Goal: Communication & Community: Answer question/provide support

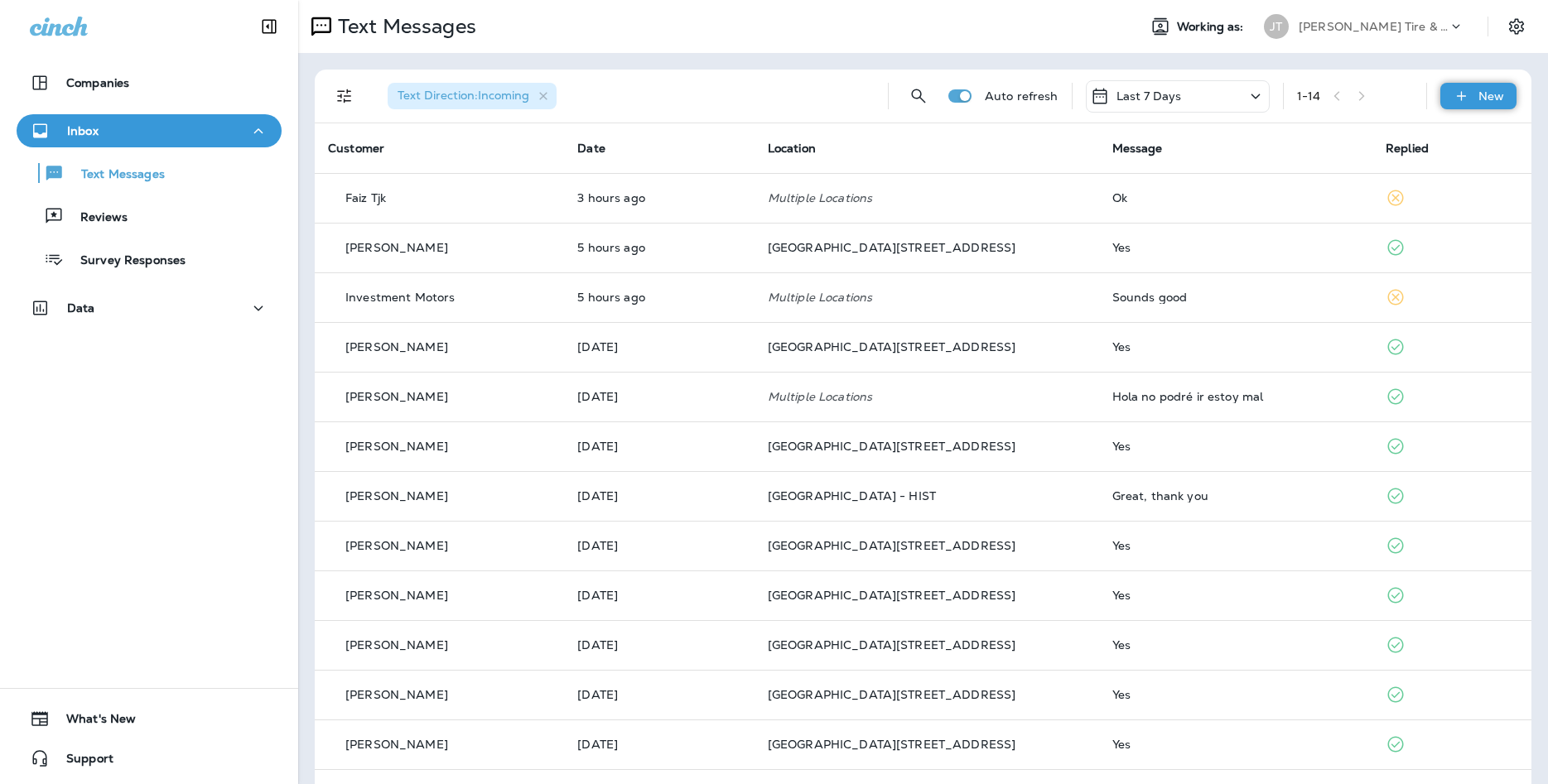
click at [1450, 105] on div "New" at bounding box center [1479, 95] width 77 height 26
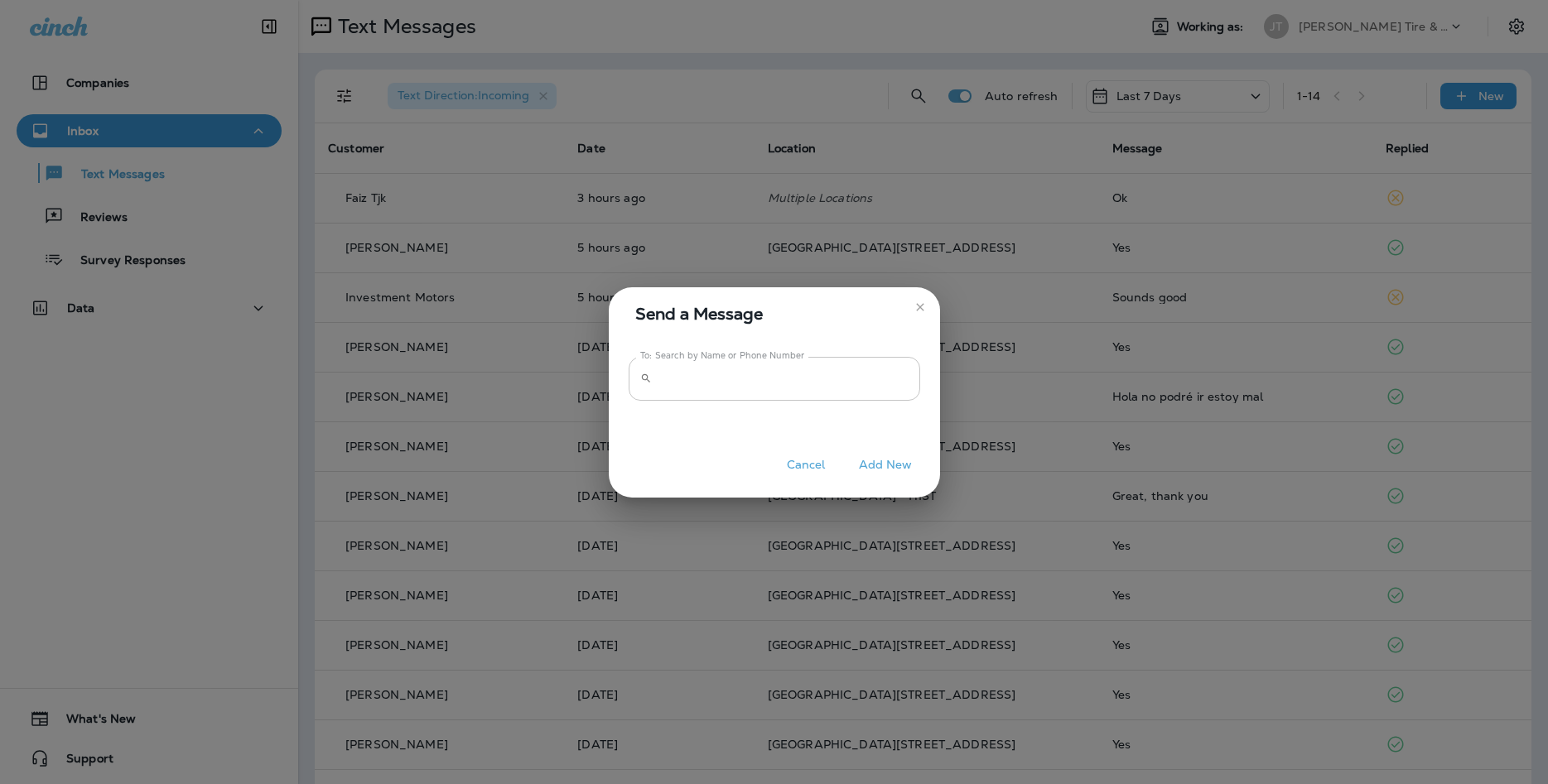
click at [874, 372] on input "To: Search by Name or Phone Number" at bounding box center [789, 378] width 262 height 44
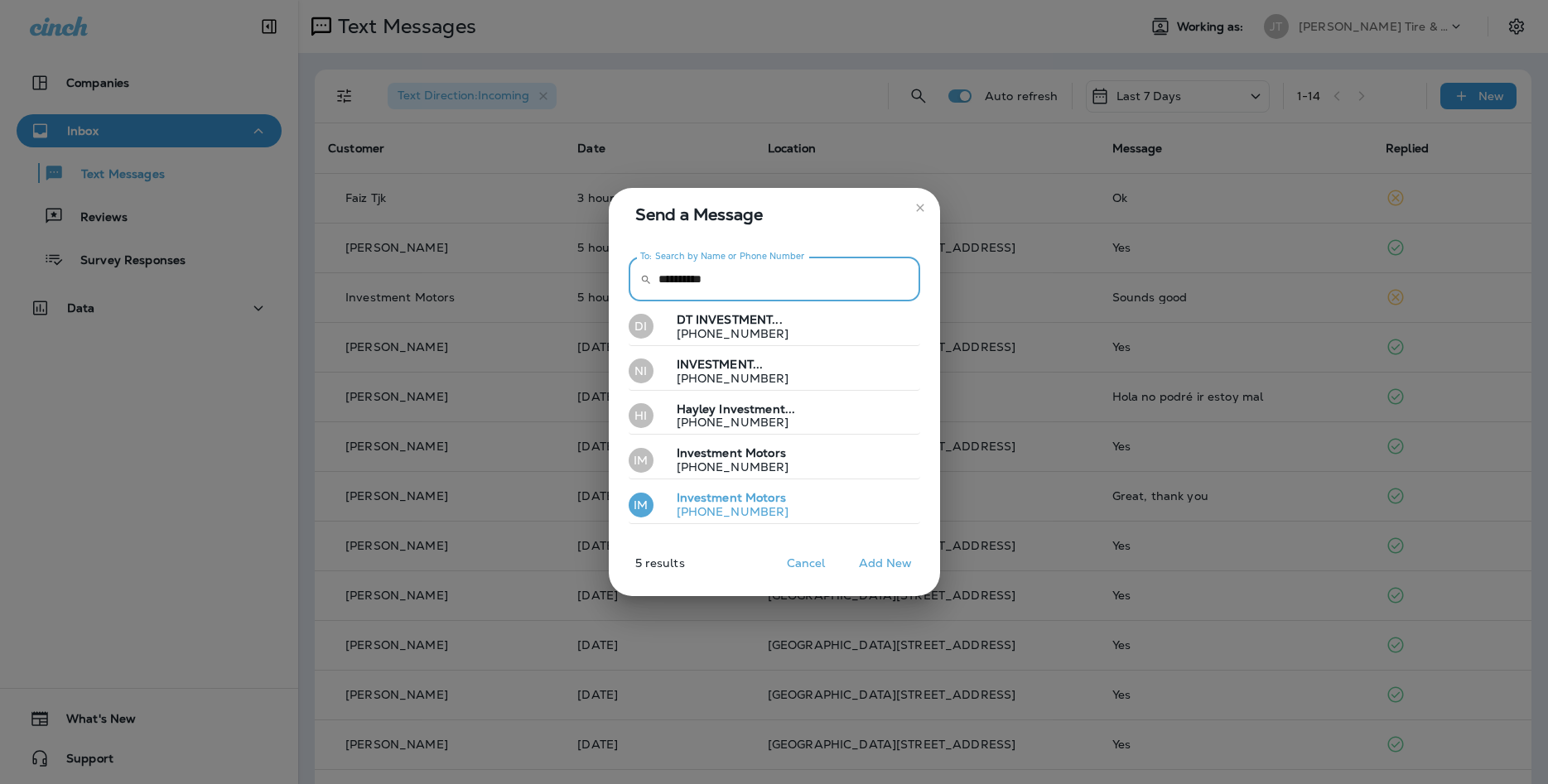
type input "**********"
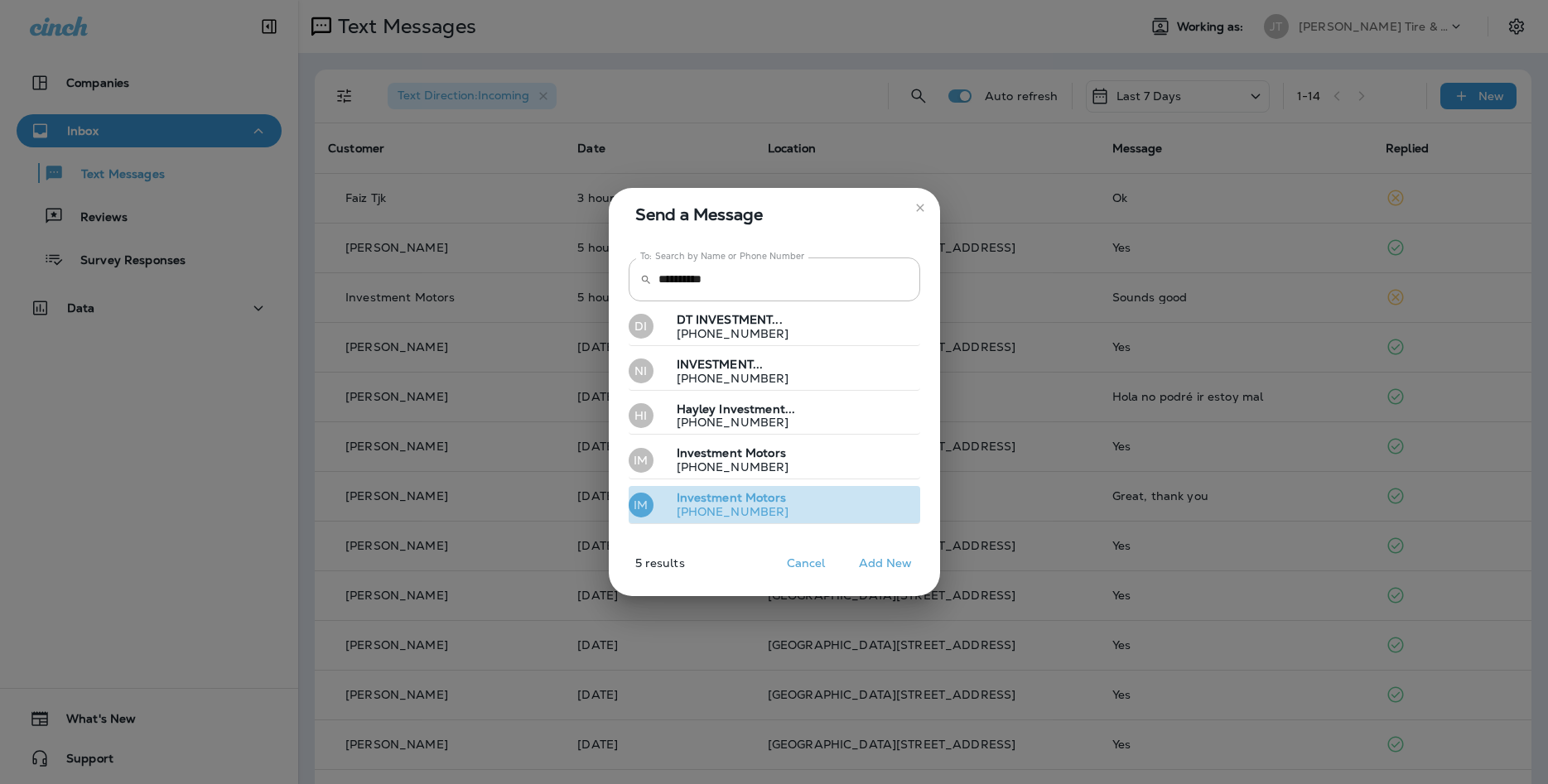
click at [847, 522] on button "IM Investment Motors [PHONE_NUMBER]" at bounding box center [774, 505] width 292 height 38
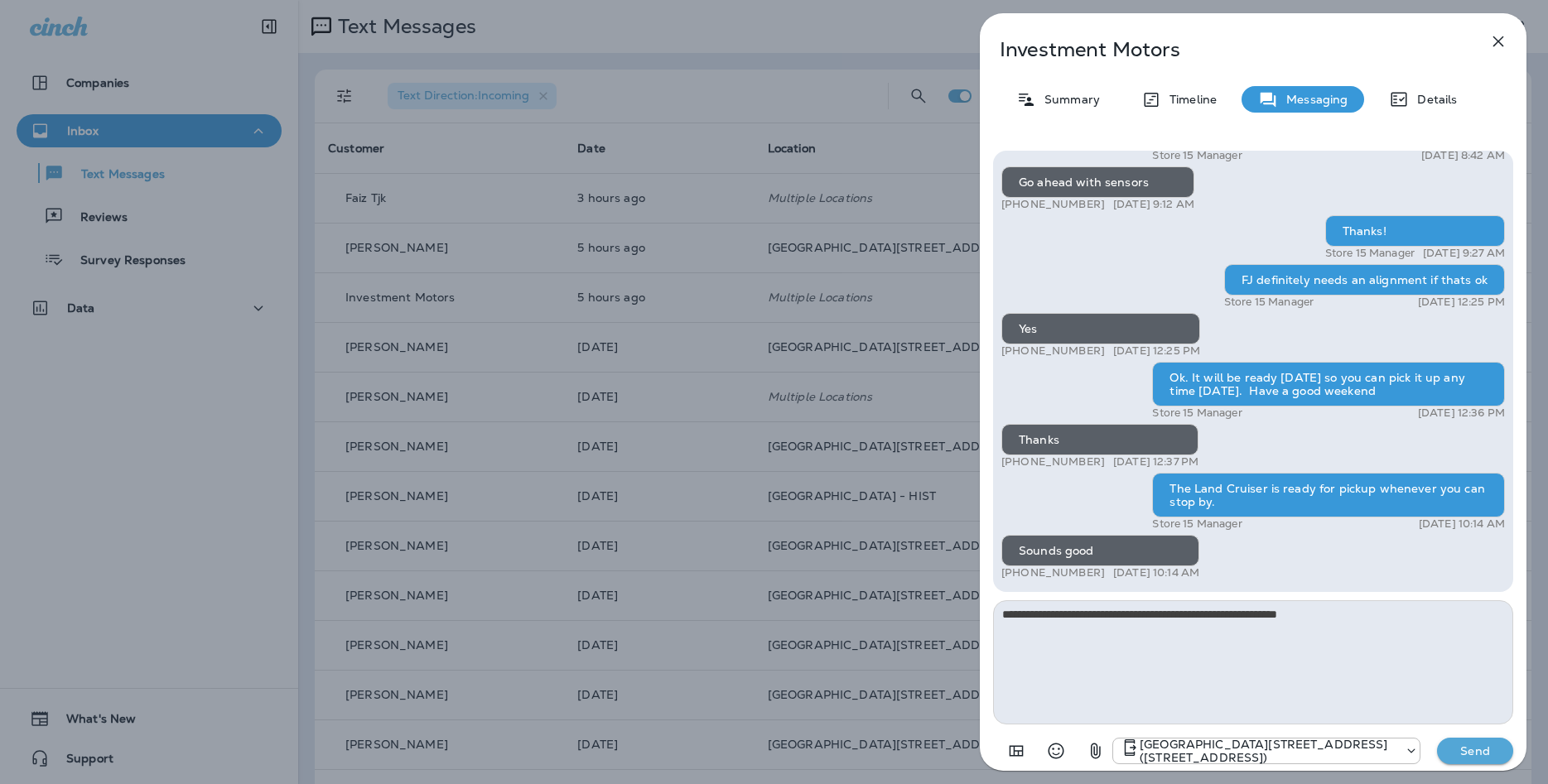
type textarea "**********"
click at [1487, 752] on p "Send" at bounding box center [1475, 751] width 69 height 15
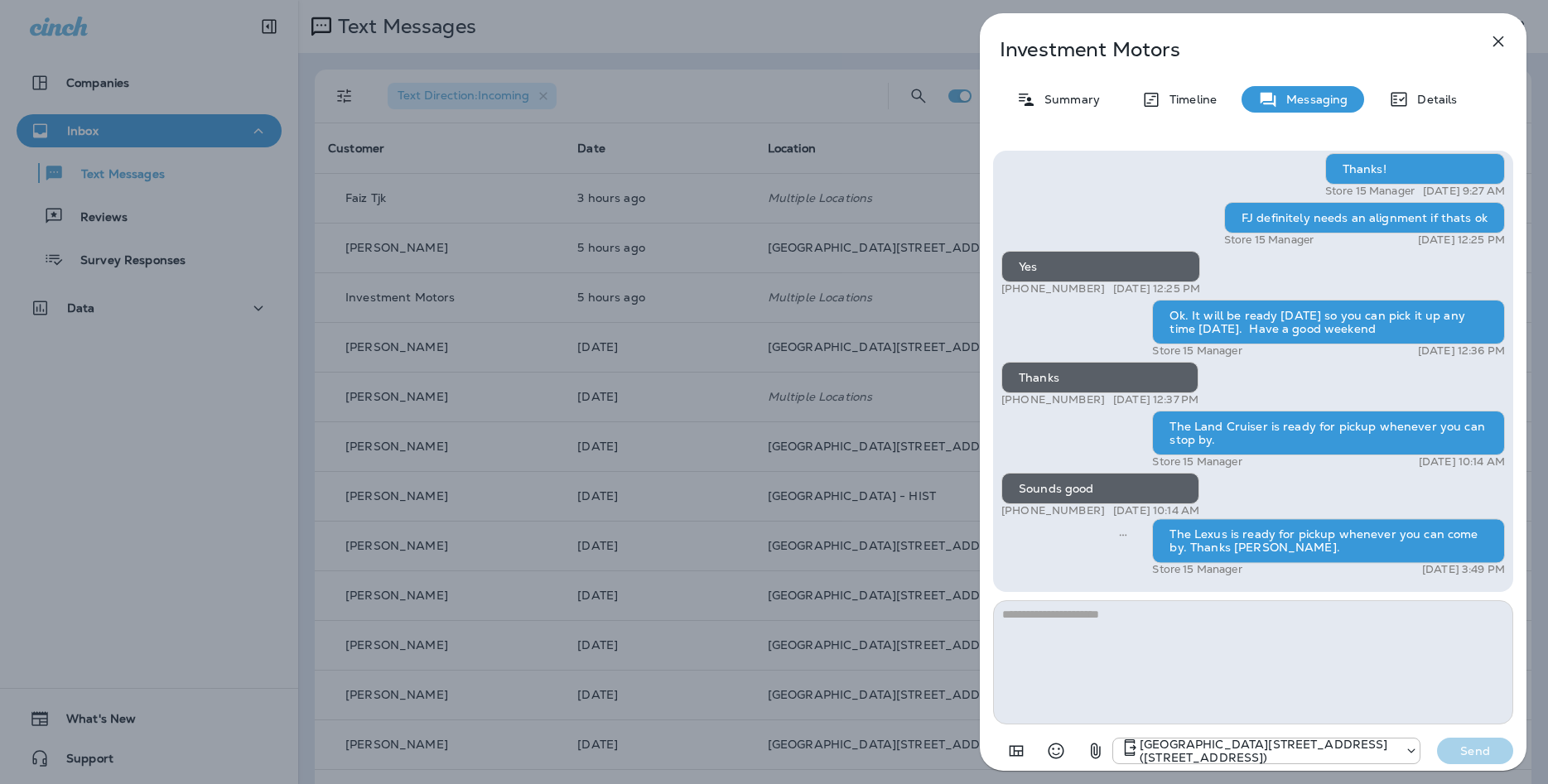
click at [1498, 42] on icon "button" at bounding box center [1498, 41] width 11 height 11
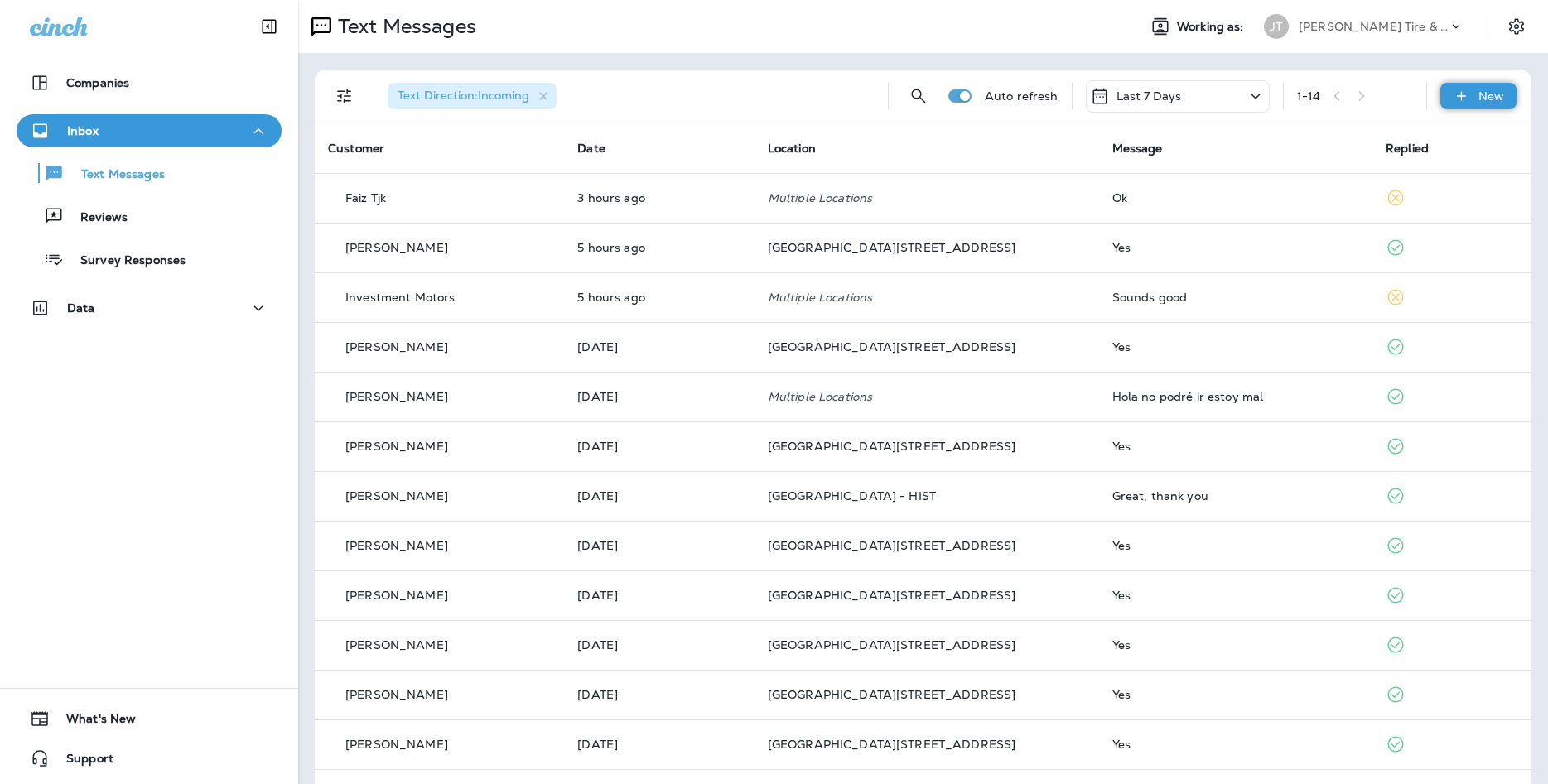
click at [1465, 91] on icon at bounding box center [1461, 96] width 17 height 16
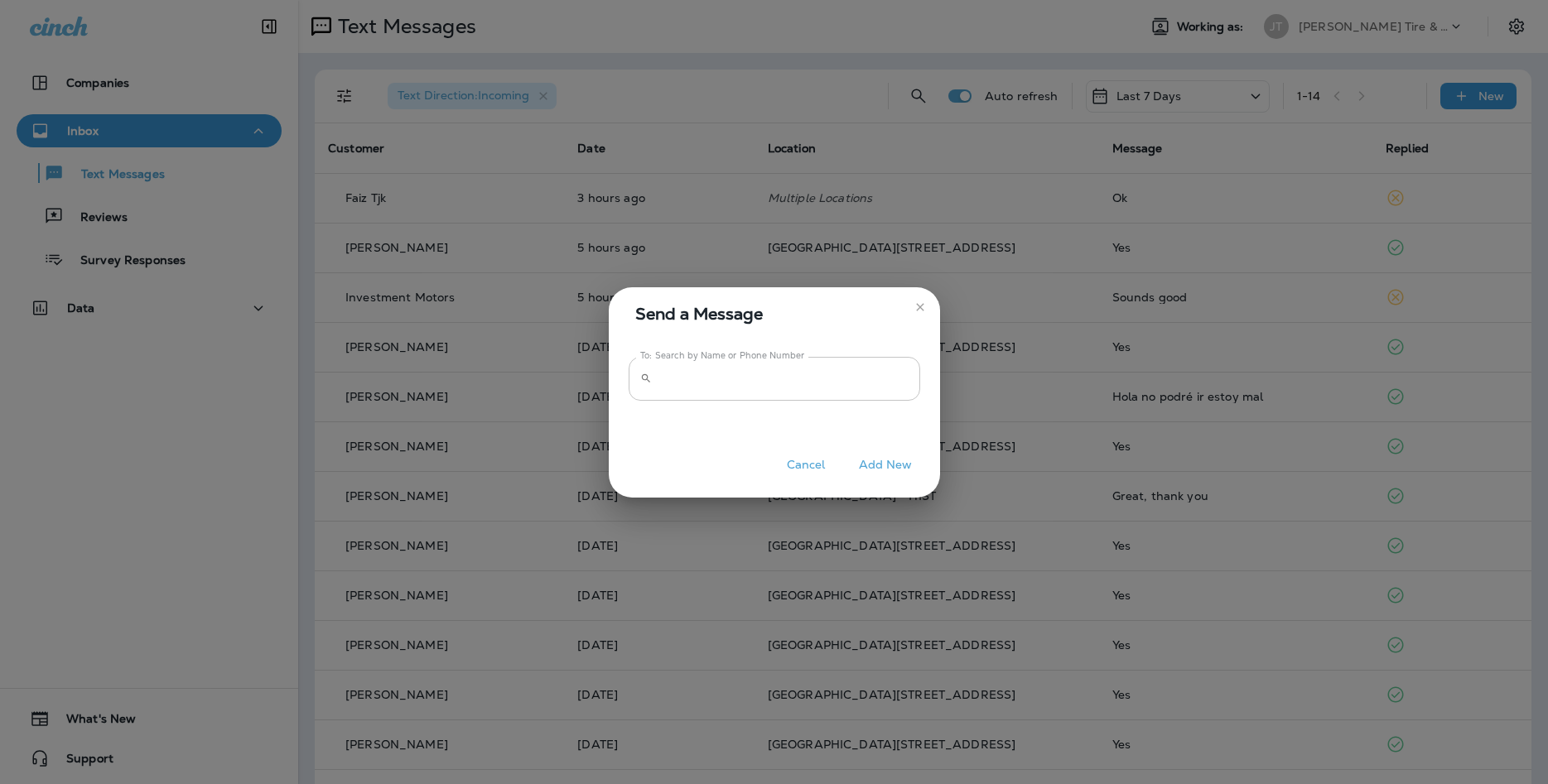
click at [854, 382] on input "To: Search by Name or Phone Number" at bounding box center [789, 378] width 262 height 44
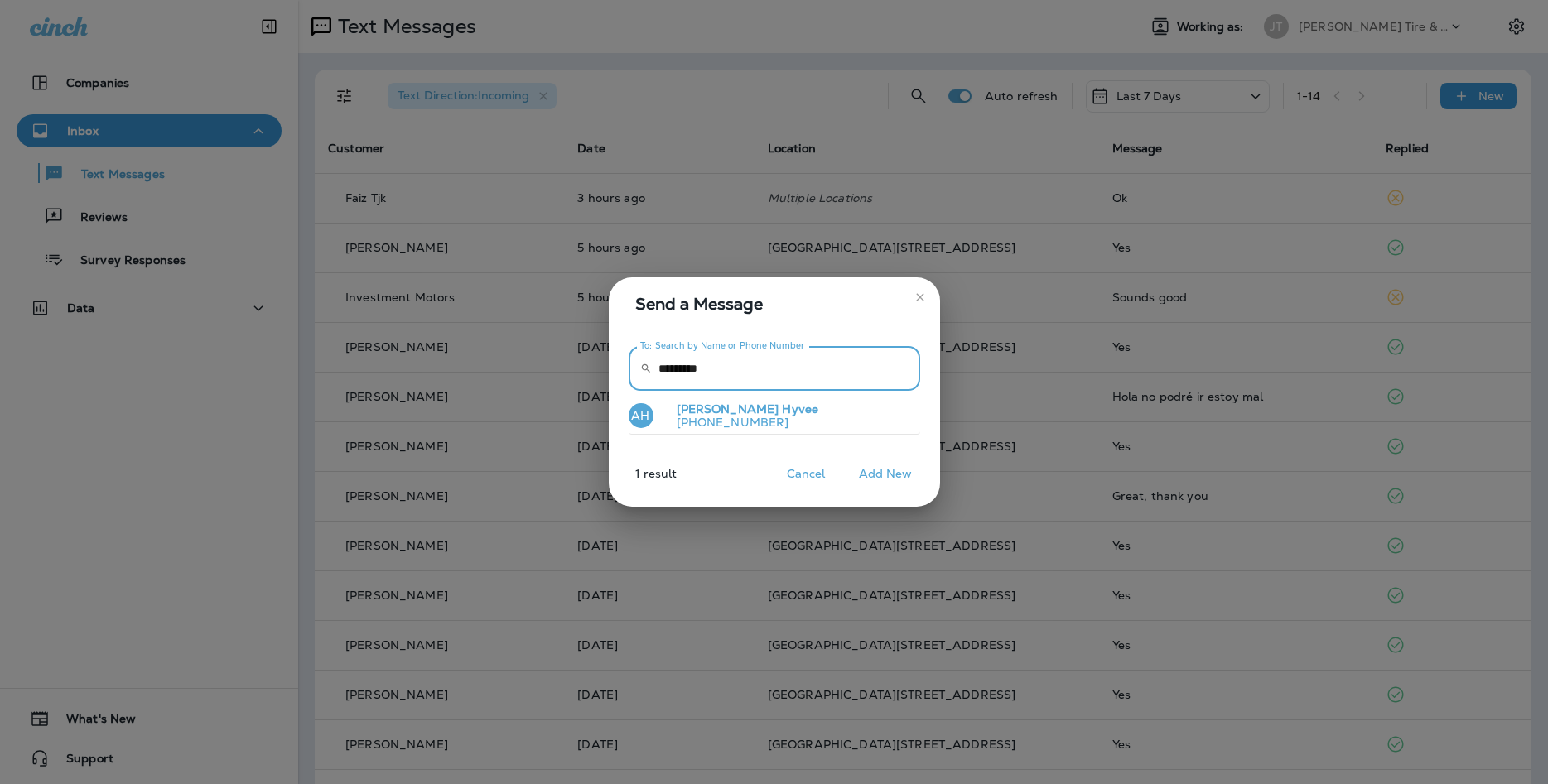
type input "*********"
click at [874, 413] on button "AH [PERSON_NAME] [PHONE_NUMBER]" at bounding box center [774, 417] width 292 height 38
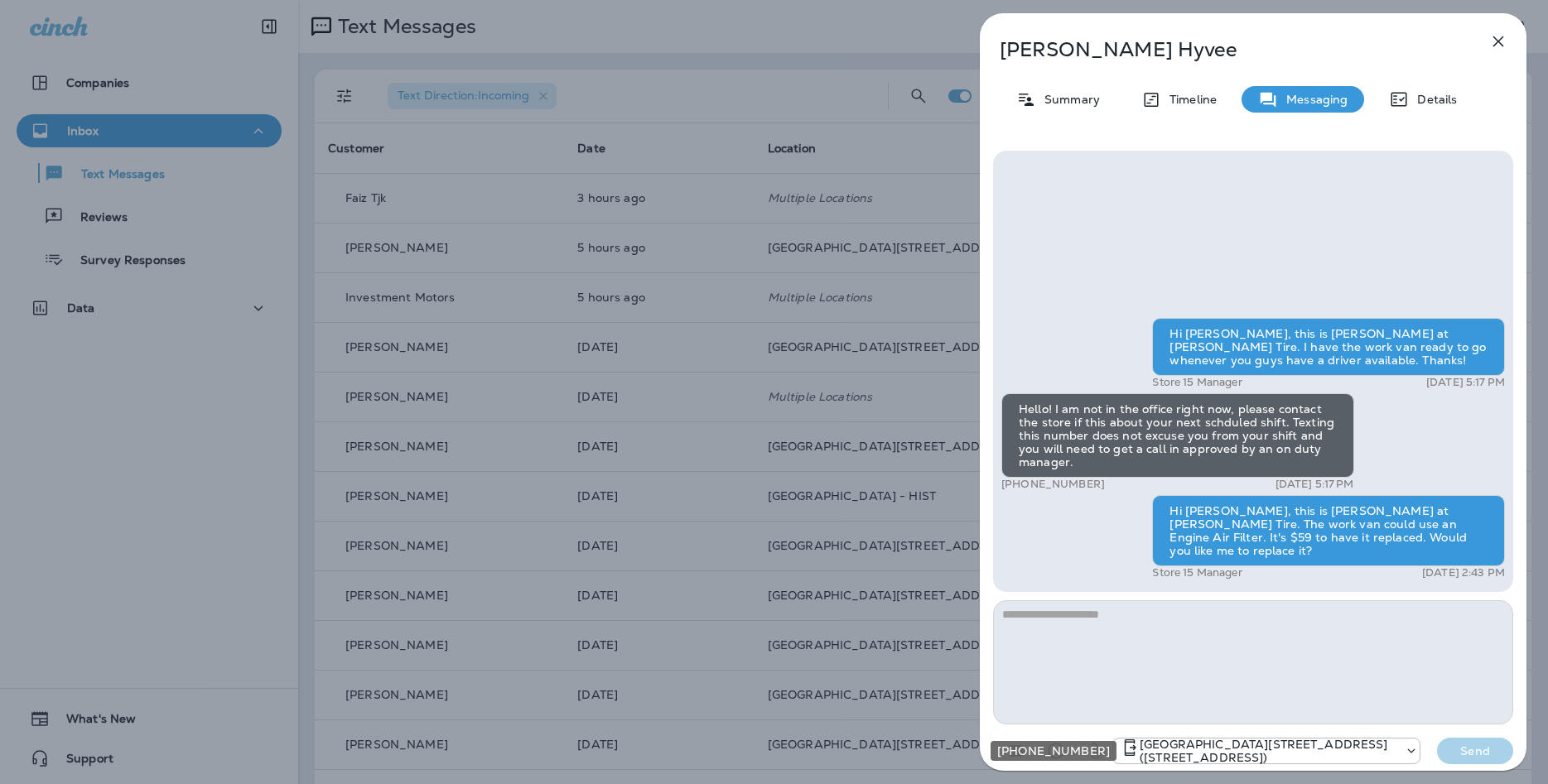
click at [1266, 745] on p "[GEOGRAPHIC_DATA][STREET_ADDRESS] ([STREET_ADDRESS])" at bounding box center [1268, 751] width 257 height 26
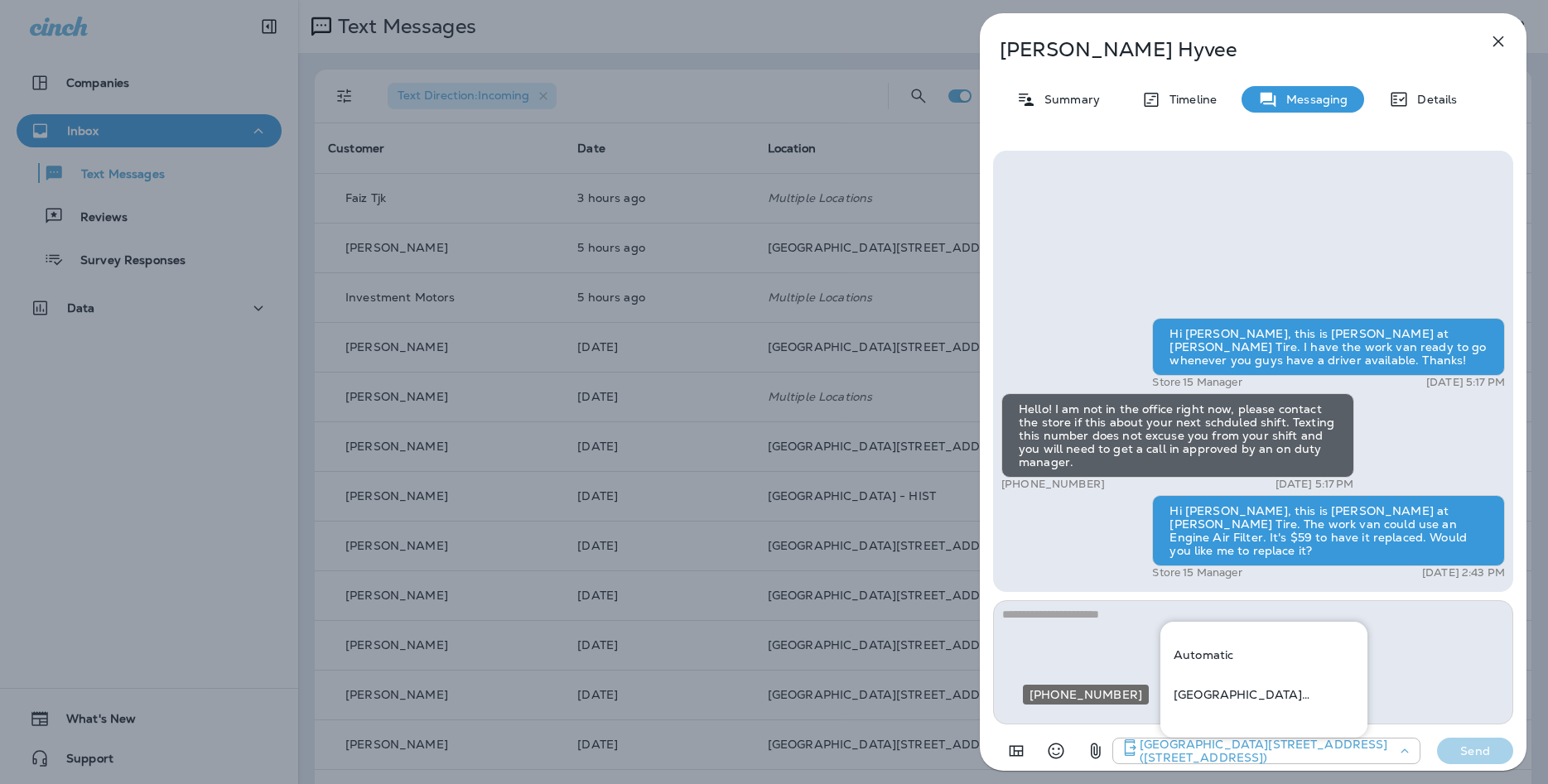
drag, startPoint x: 1265, startPoint y: 700, endPoint x: 1287, endPoint y: 666, distance: 40.5
click at [1265, 699] on p "[GEOGRAPHIC_DATA][STREET_ADDRESS] ([STREET_ADDRESS])" at bounding box center [1263, 694] width 181 height 14
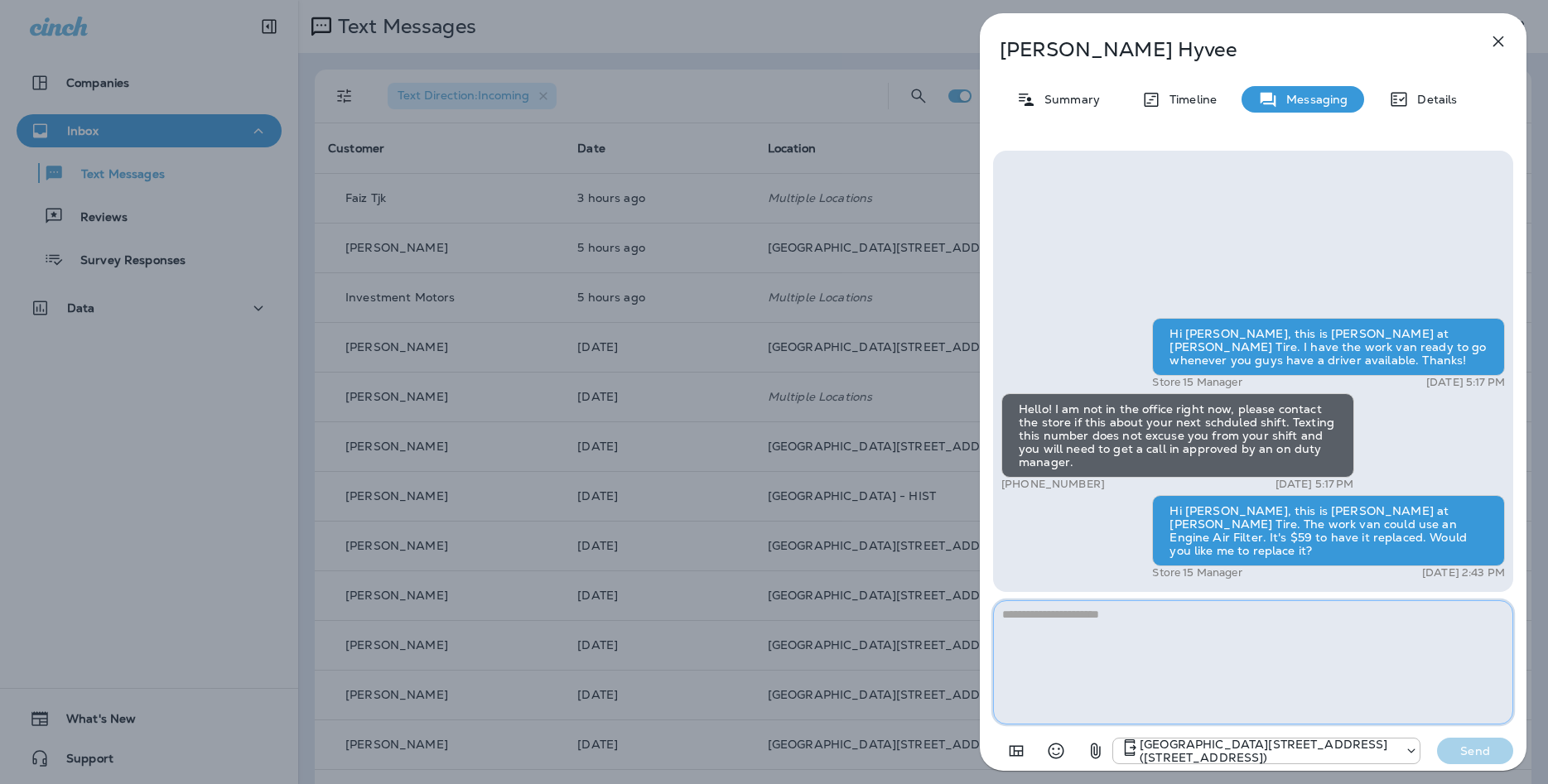
click at [1296, 656] on textarea at bounding box center [1254, 662] width 521 height 124
type textarea "**********"
click at [1472, 741] on button "Send" at bounding box center [1475, 751] width 77 height 26
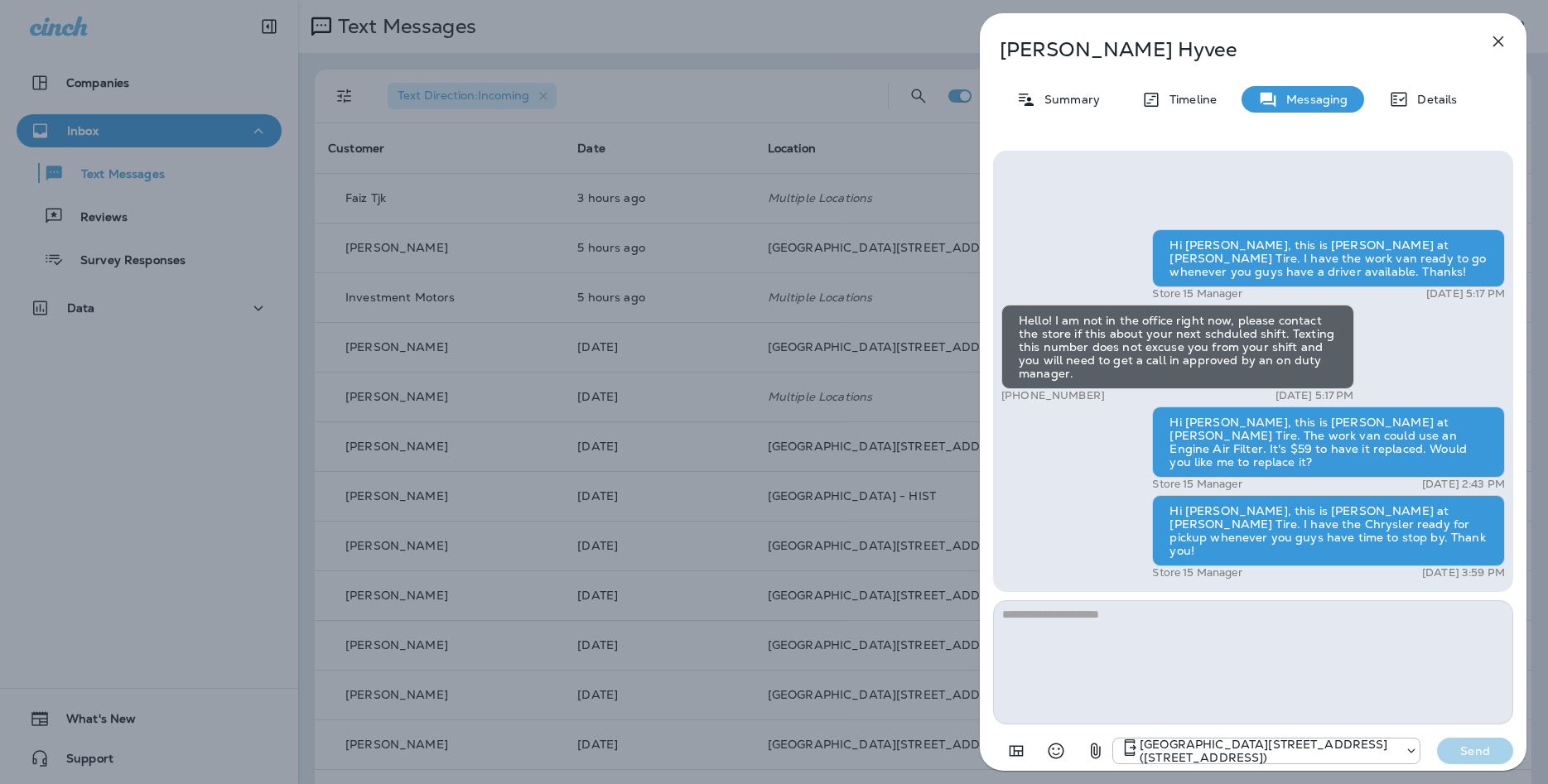
click at [1499, 49] on icon "button" at bounding box center [1498, 41] width 20 height 20
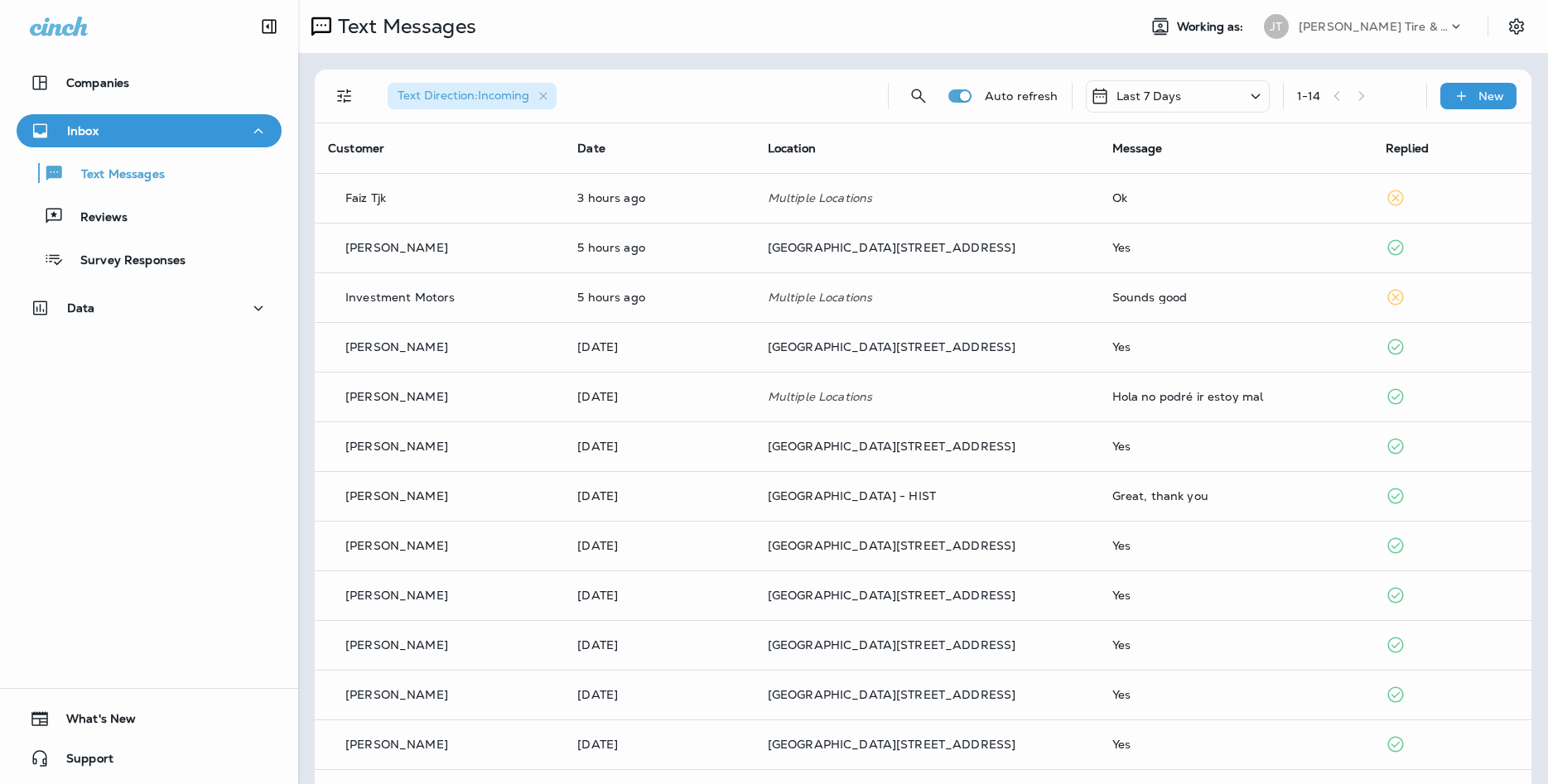
click at [1489, 94] on div at bounding box center [774, 392] width 1548 height 784
click at [1100, 207] on td "Ok" at bounding box center [1236, 197] width 274 height 50
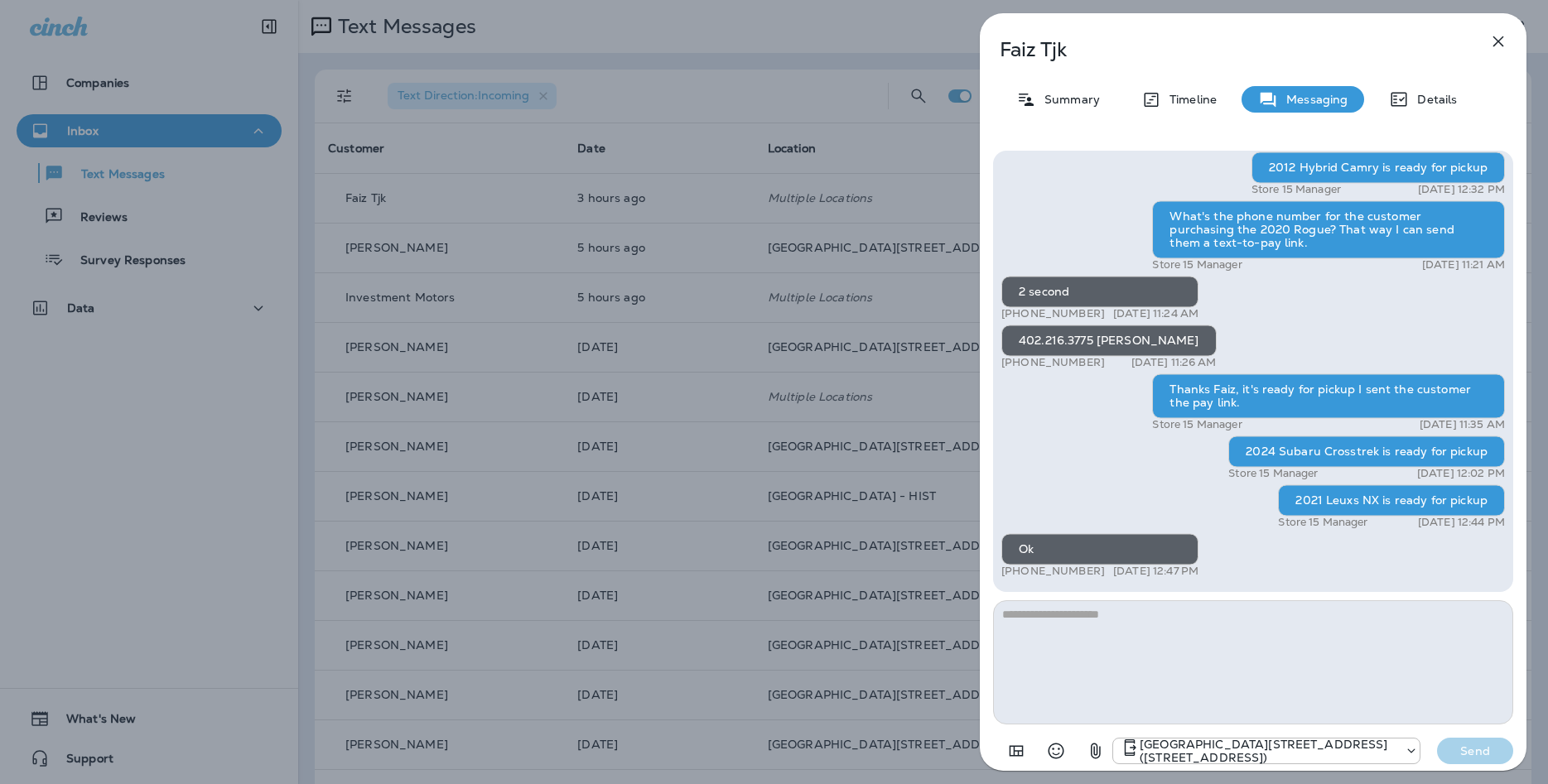
click at [1252, 679] on textarea at bounding box center [1254, 662] width 521 height 124
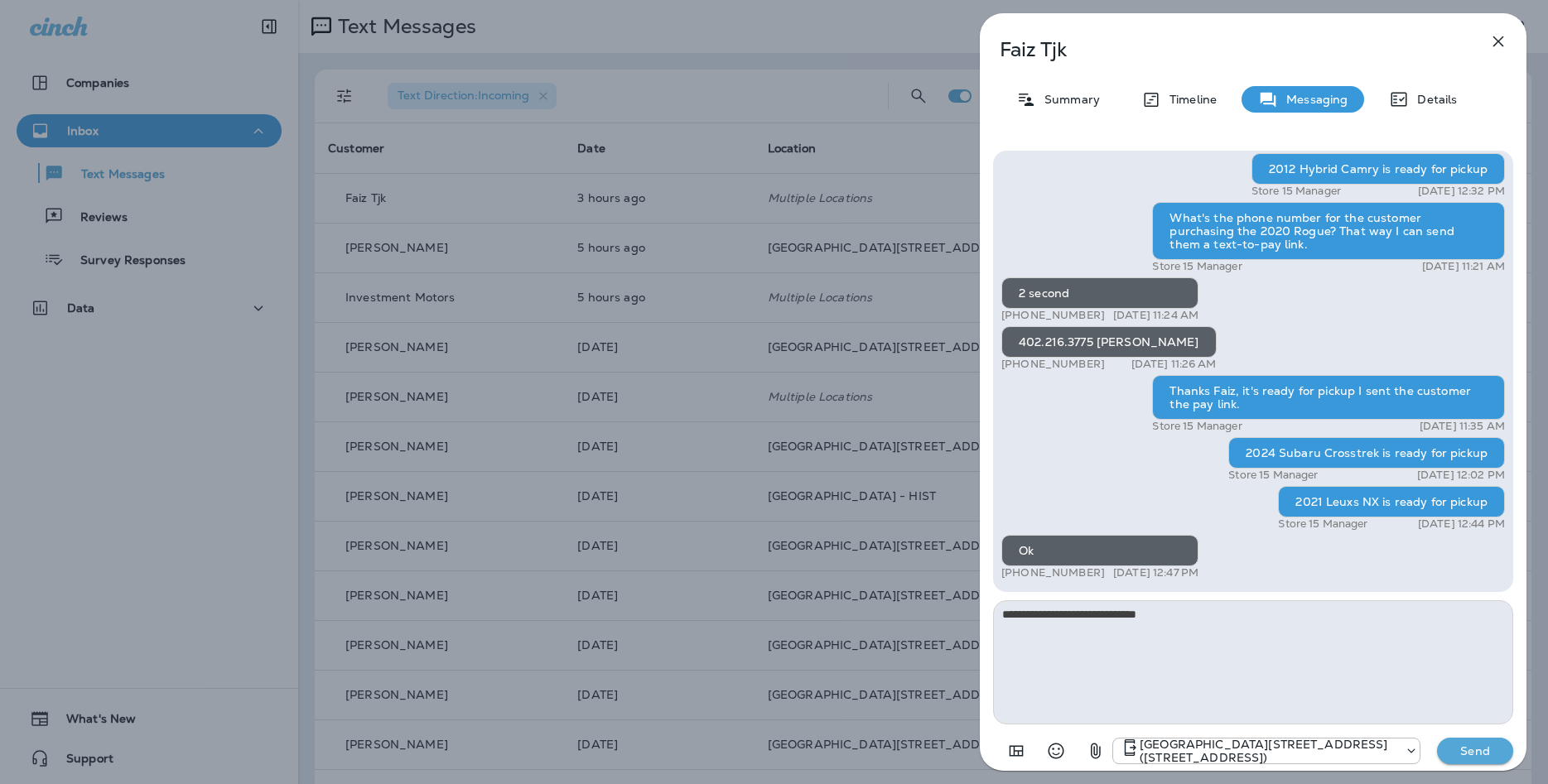
type textarea "**********"
click at [1465, 763] on button "Send" at bounding box center [1475, 751] width 77 height 26
click at [1460, 760] on div "[GEOGRAPHIC_DATA][STREET_ADDRESS] ([STREET_ADDRESS]) Send" at bounding box center [1312, 751] width 401 height 26
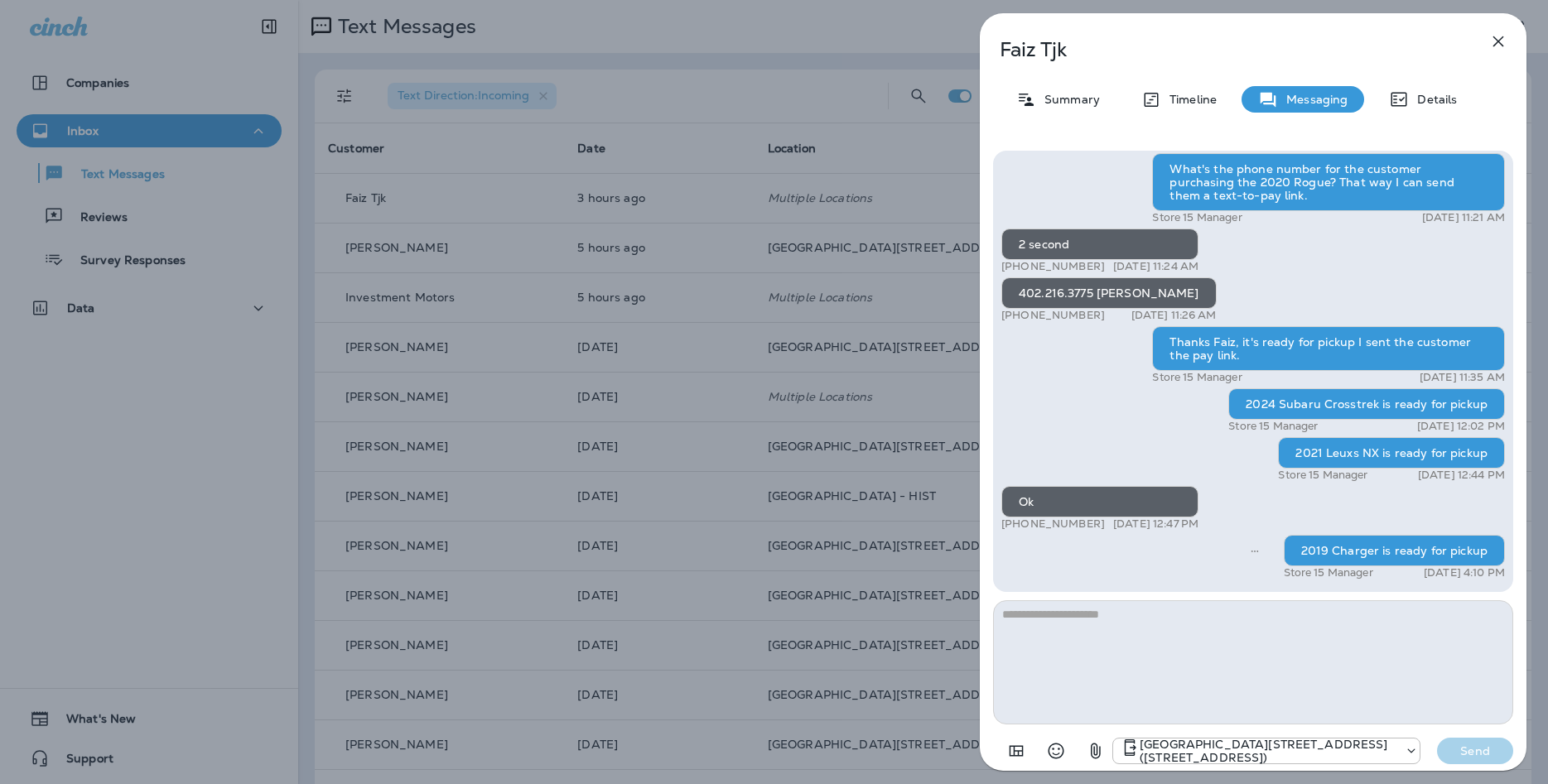
click at [1492, 46] on icon "button" at bounding box center [1498, 41] width 20 height 20
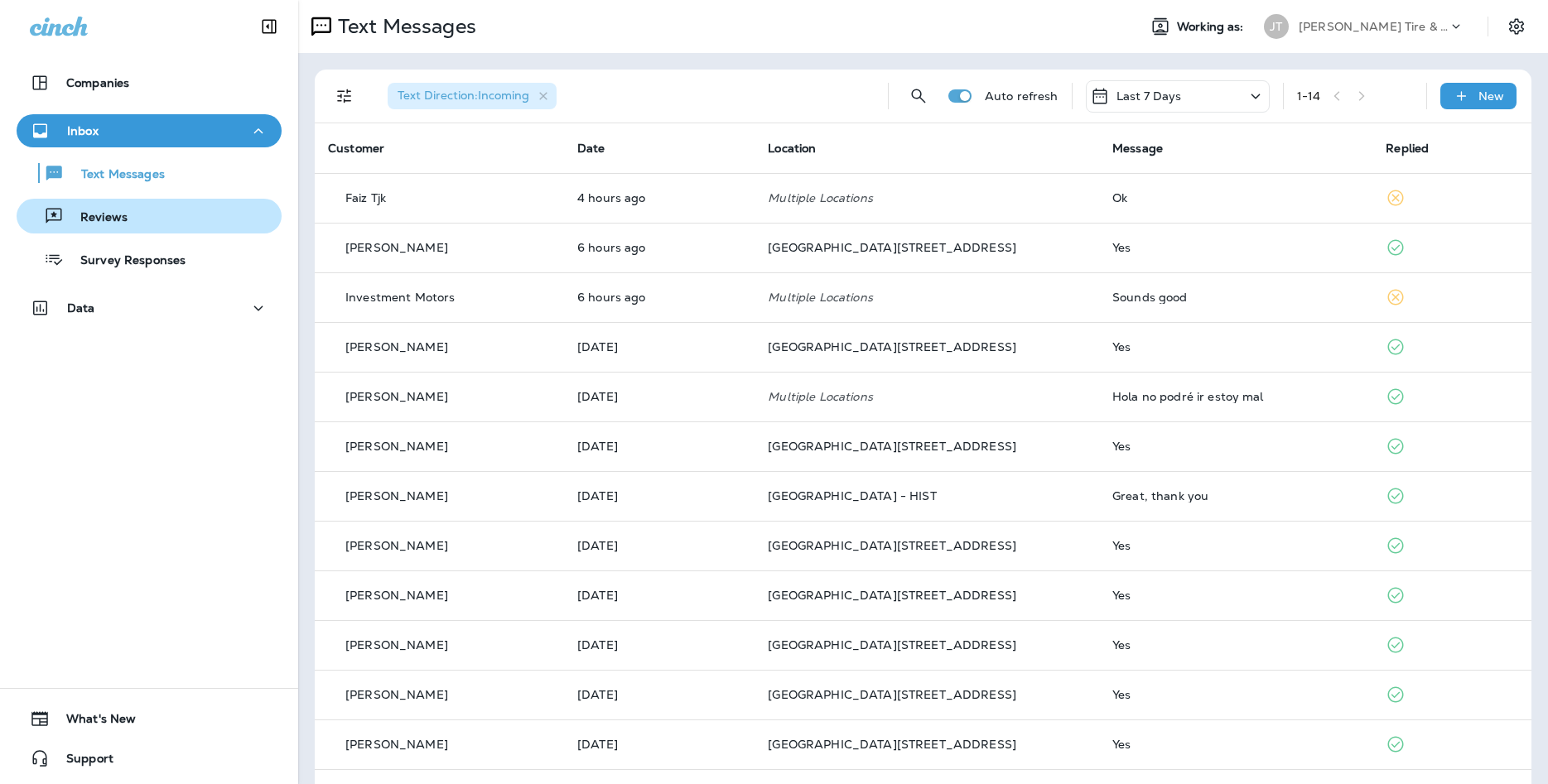
click at [99, 229] on button "Reviews" at bounding box center [149, 216] width 265 height 35
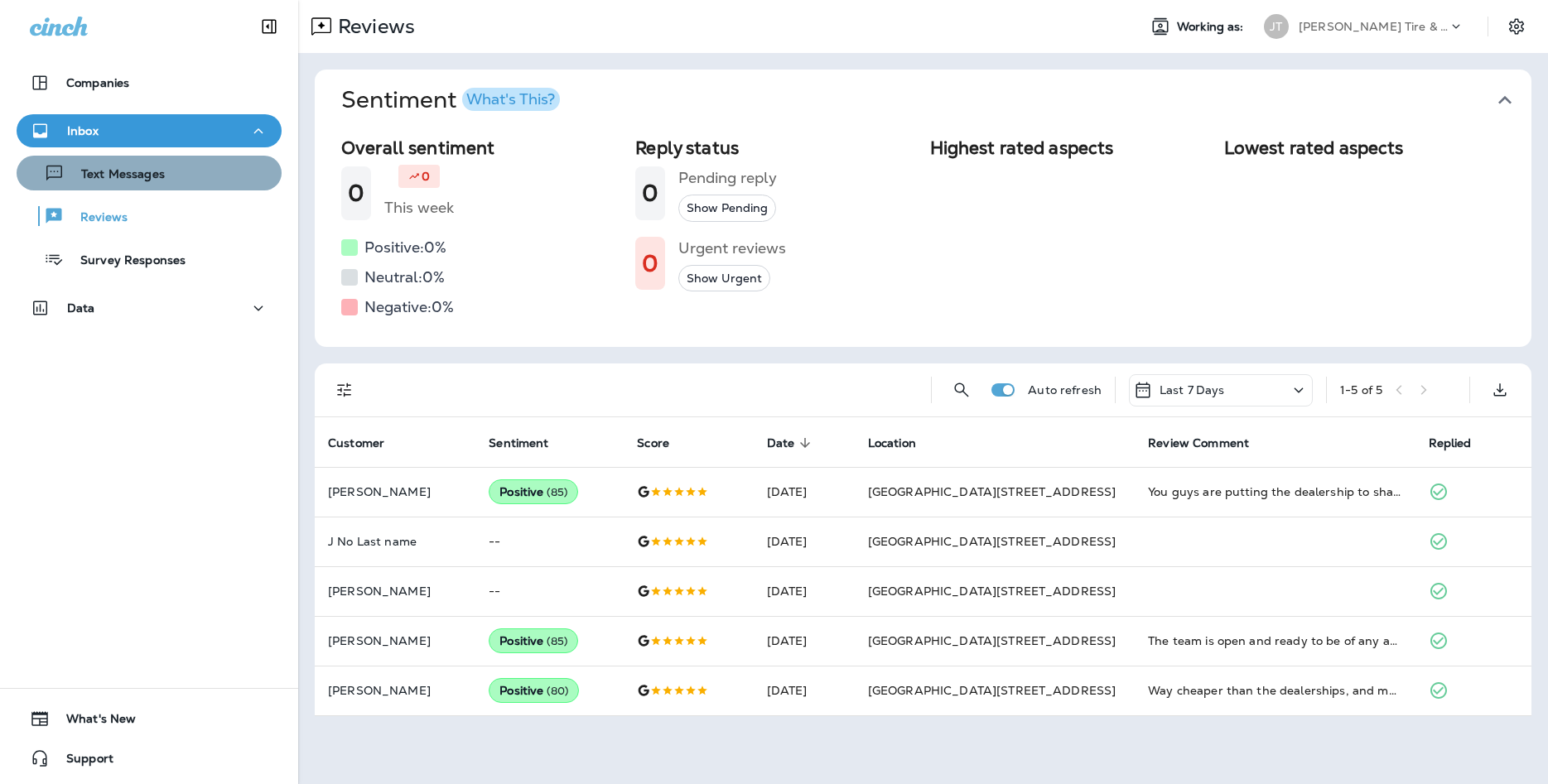
click at [217, 173] on div "Text Messages" at bounding box center [149, 173] width 252 height 25
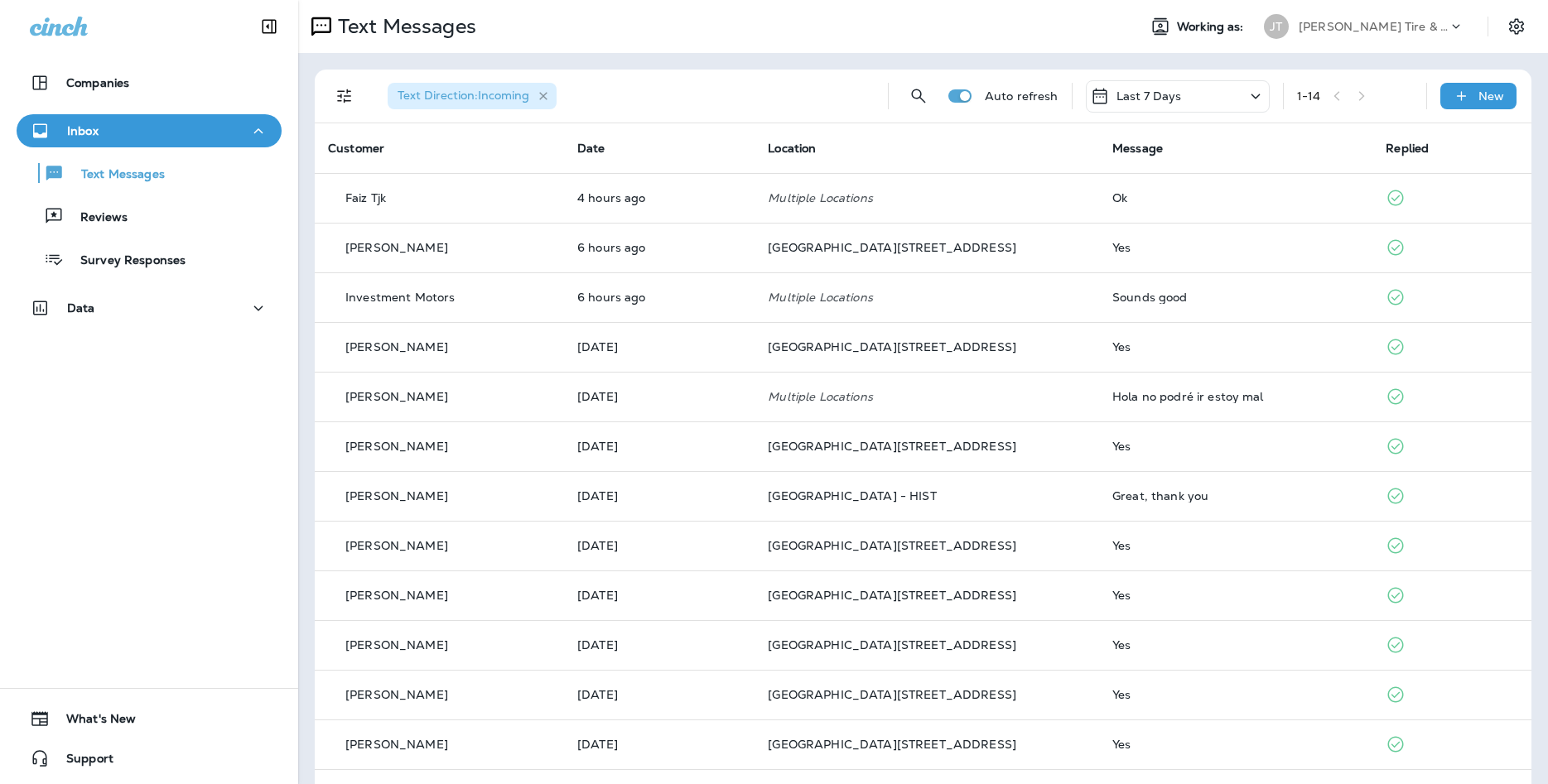
click at [545, 98] on icon "button" at bounding box center [544, 96] width 14 height 14
click at [350, 98] on icon "Filters" at bounding box center [345, 96] width 20 height 20
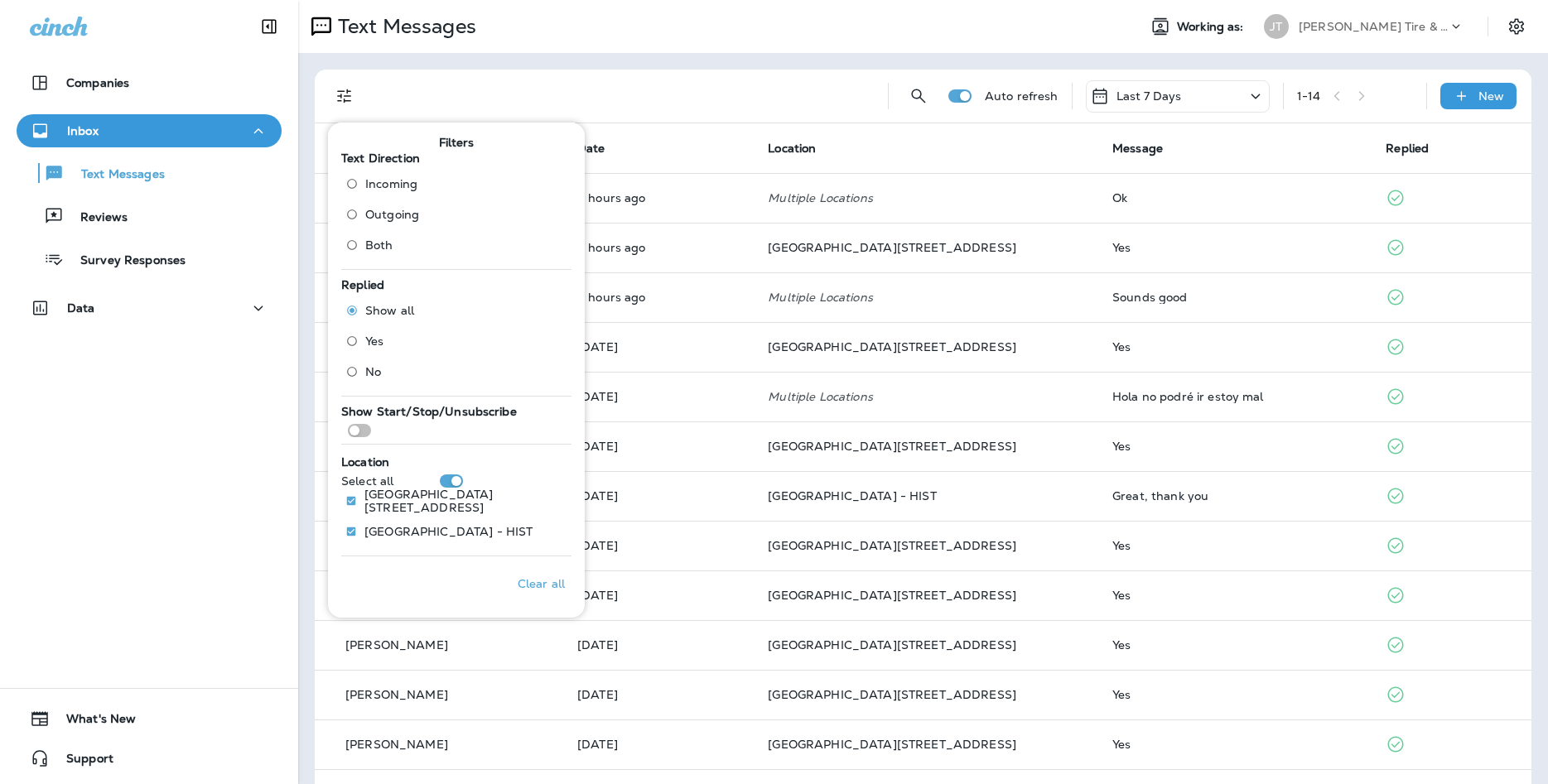
click at [416, 242] on label "Both" at bounding box center [378, 245] width 80 height 26
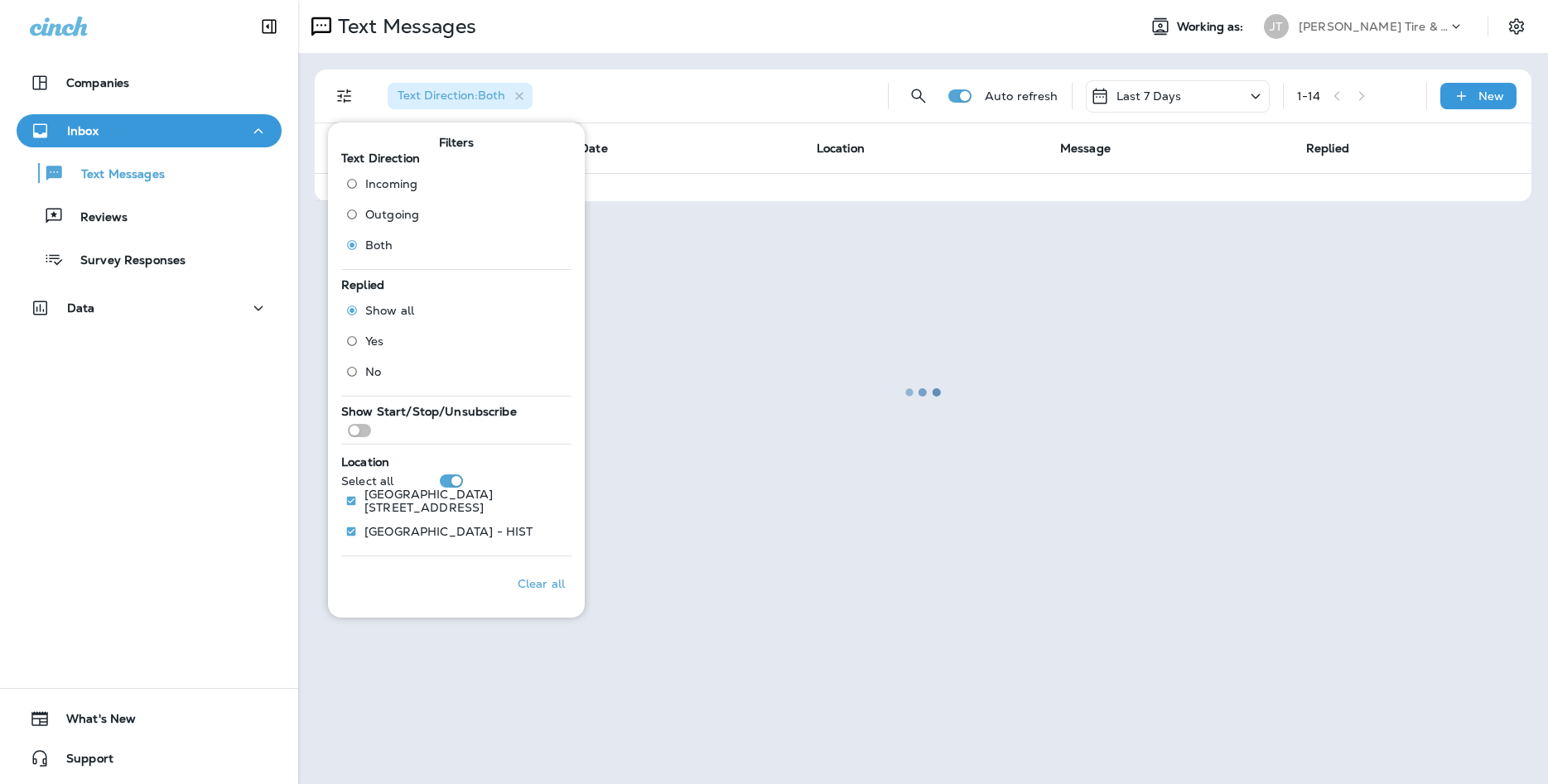
click at [137, 405] on div "Companies Inbox Text Messages Reviews Survey Responses Data 0 What's New Support" at bounding box center [149, 392] width 298 height 784
